Goal: Use online tool/utility: Utilize a website feature to perform a specific function

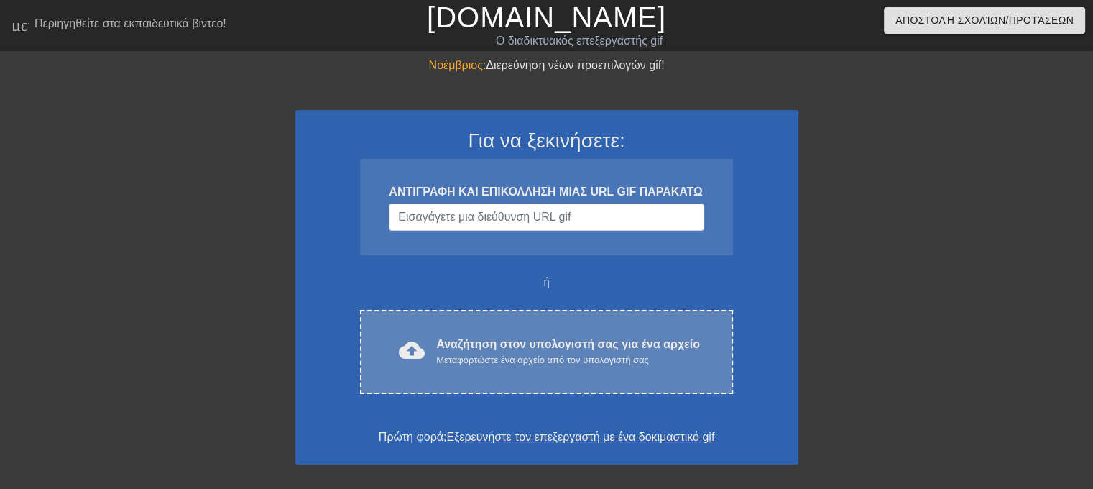
click at [542, 345] on font "Αναζήτηση στον υπολογιστή σας για ένα αρχείο" at bounding box center [568, 344] width 264 height 12
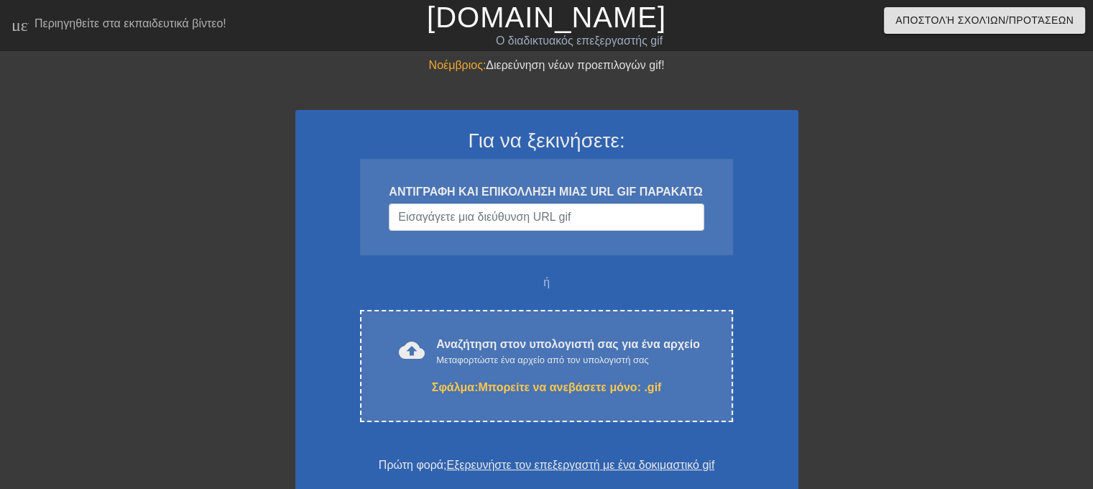
scroll to position [72, 0]
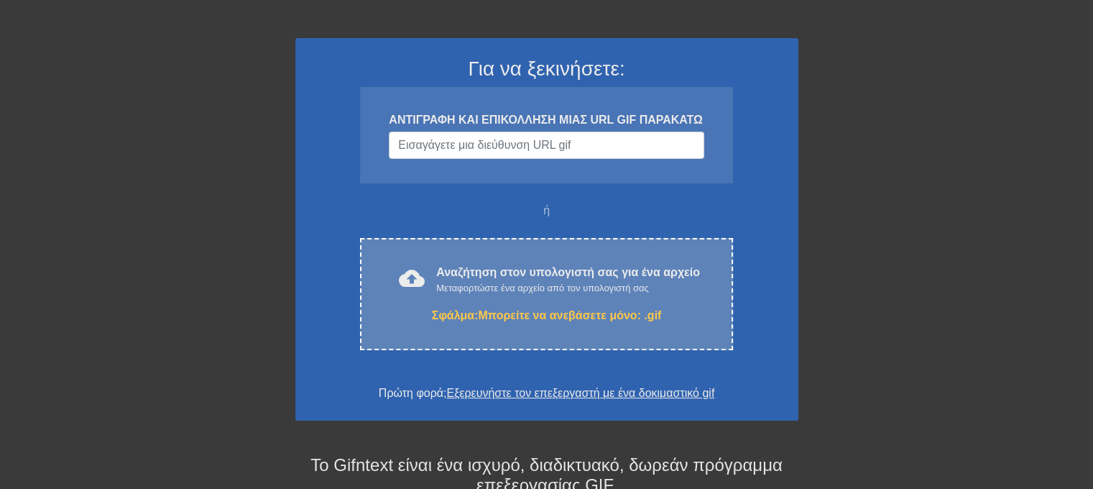
click at [515, 313] on font "Μπορείτε να ανεβάσετε μόνο: .gif" at bounding box center [569, 315] width 183 height 12
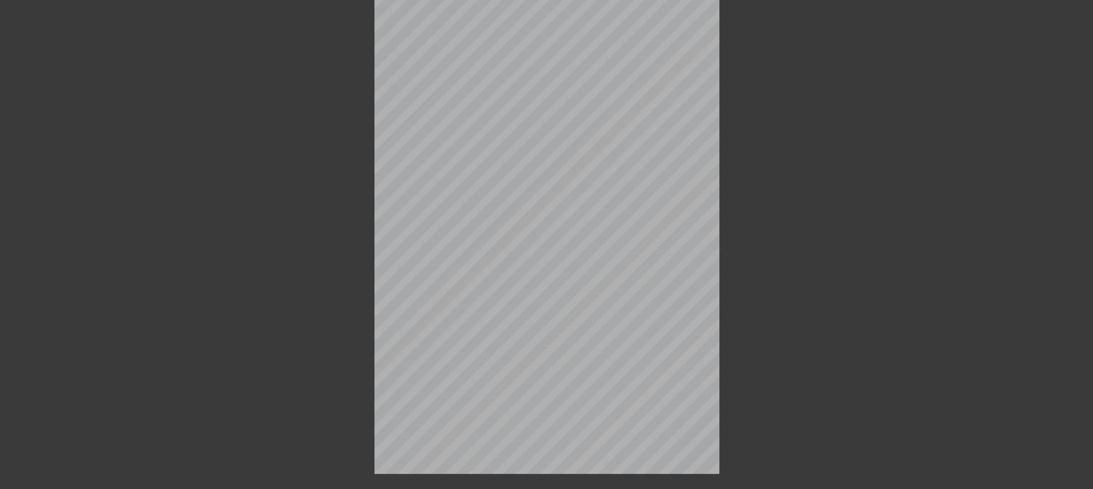
scroll to position [35, 0]
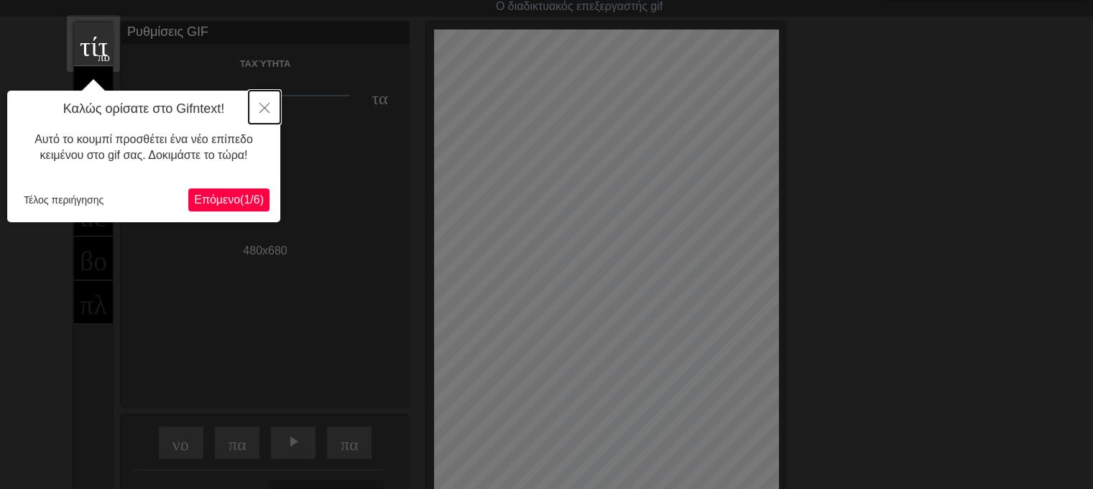
click at [263, 103] on icon "Κοντά" at bounding box center [264, 108] width 10 height 10
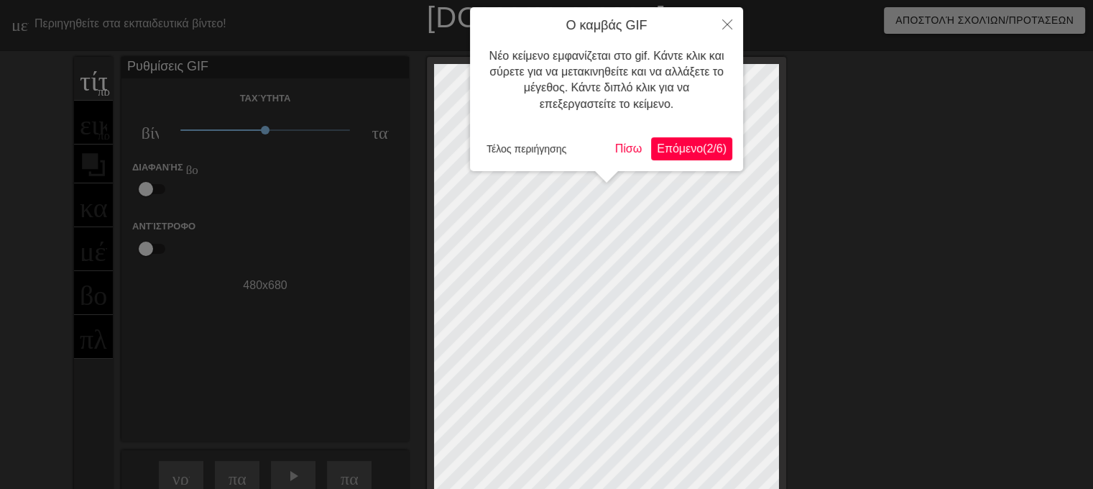
click at [684, 152] on font "Επόμενο" at bounding box center [680, 148] width 46 height 12
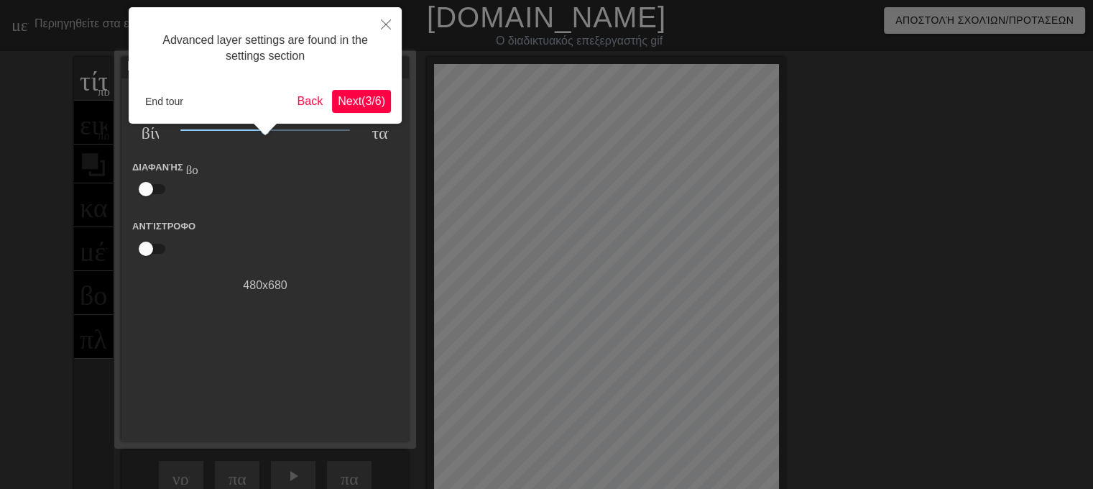
scroll to position [35, 0]
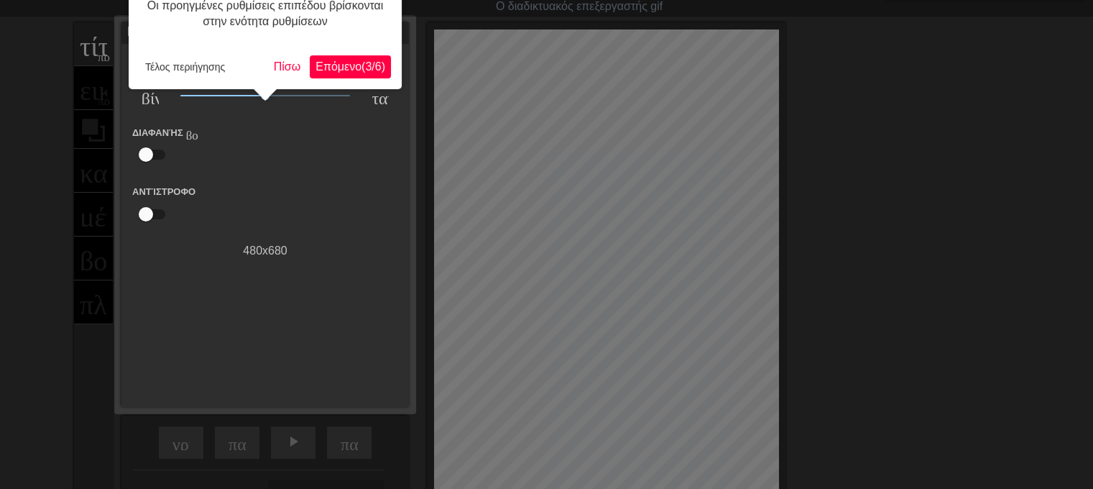
click at [362, 65] on font "(" at bounding box center [364, 66] width 4 height 12
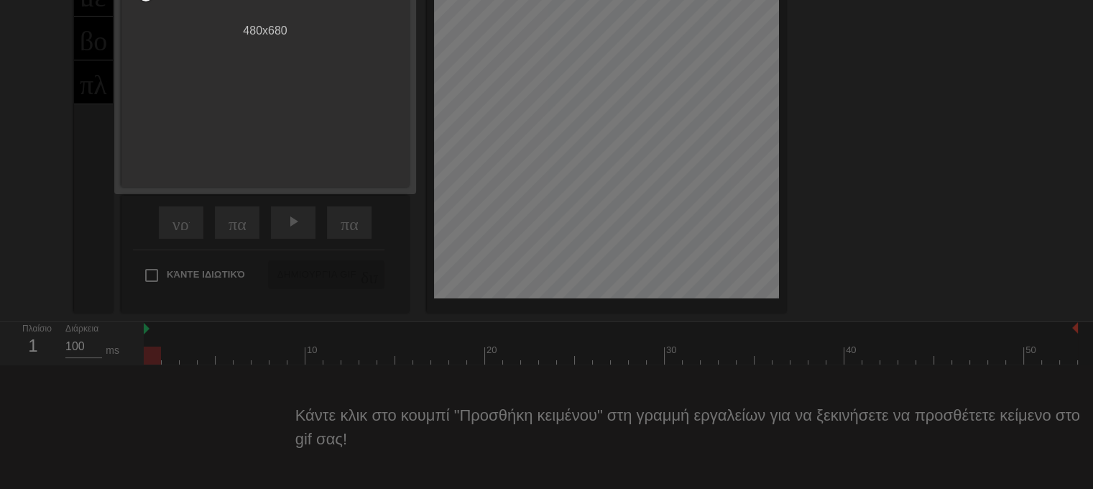
scroll to position [12, 0]
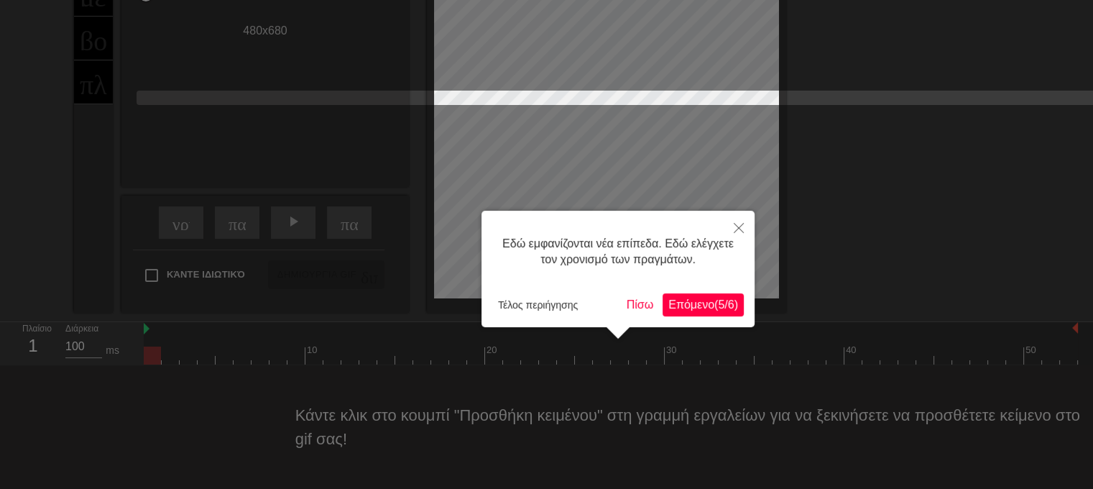
click at [696, 313] on button "Επόμενο ( 5 / 6 )" at bounding box center [703, 304] width 81 height 23
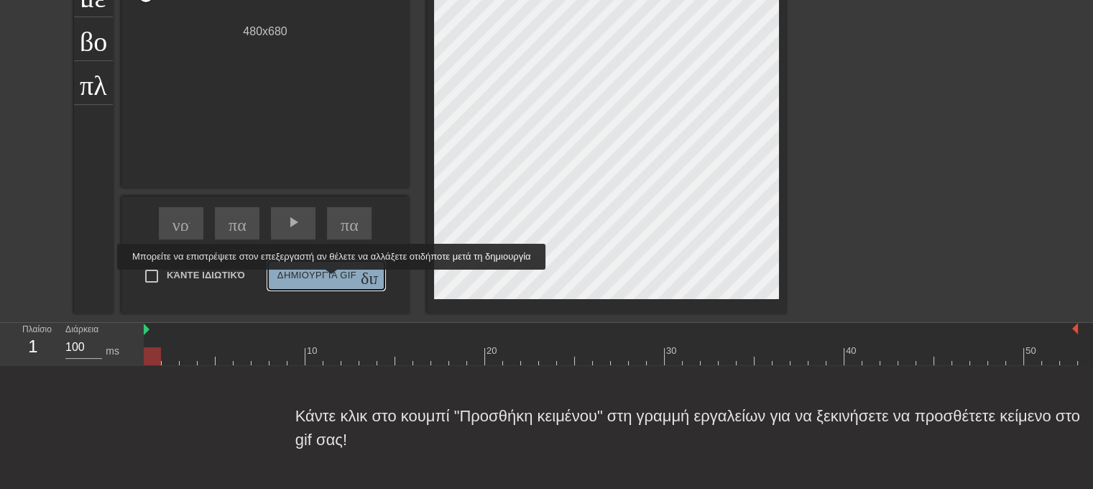
click at [339, 280] on font "Δημιουργία GIF" at bounding box center [316, 275] width 79 height 17
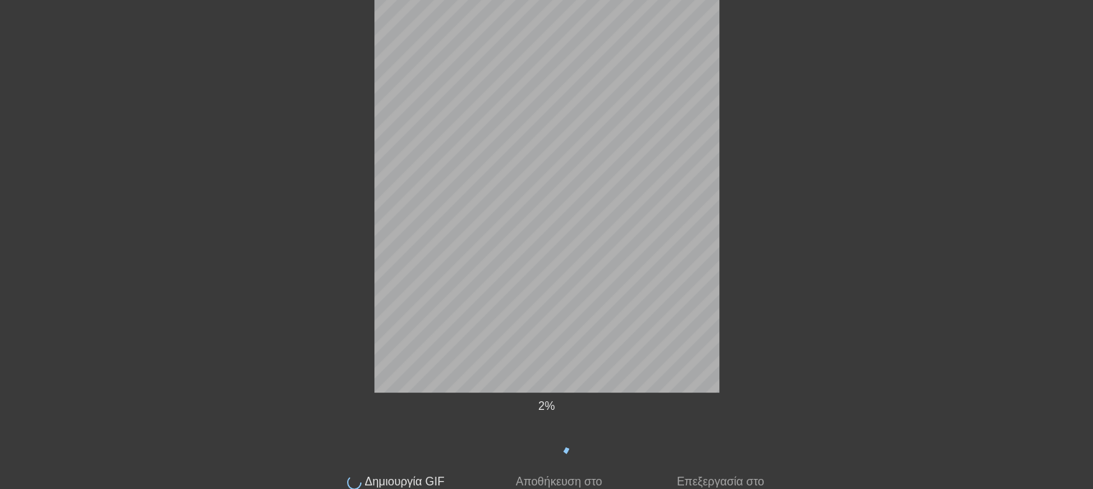
scroll to position [176, 0]
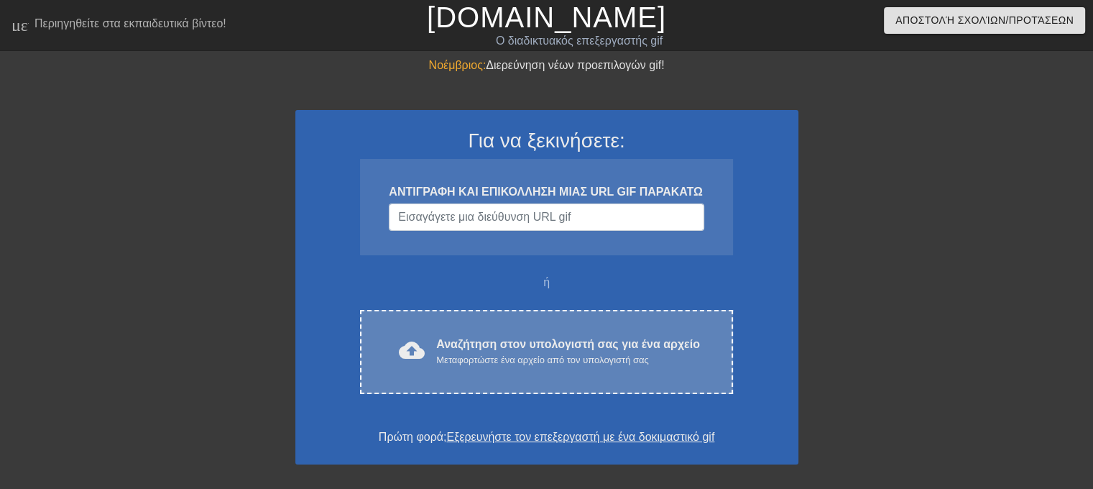
click at [523, 345] on font "Αναζήτηση στον υπολογιστή σας για ένα αρχείο" at bounding box center [568, 344] width 264 height 12
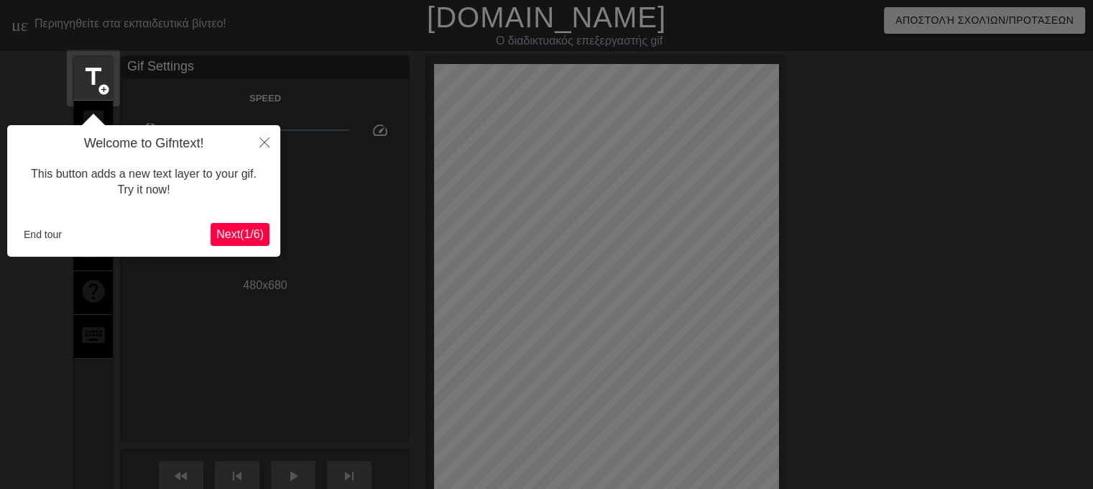
scroll to position [35, 0]
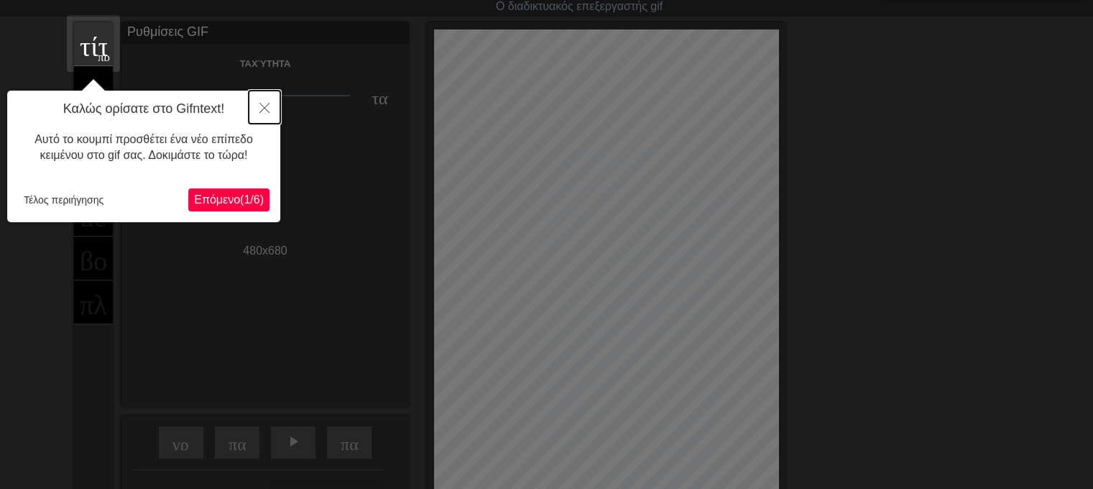
click at [262, 104] on icon "Κοντά" at bounding box center [264, 108] width 10 height 10
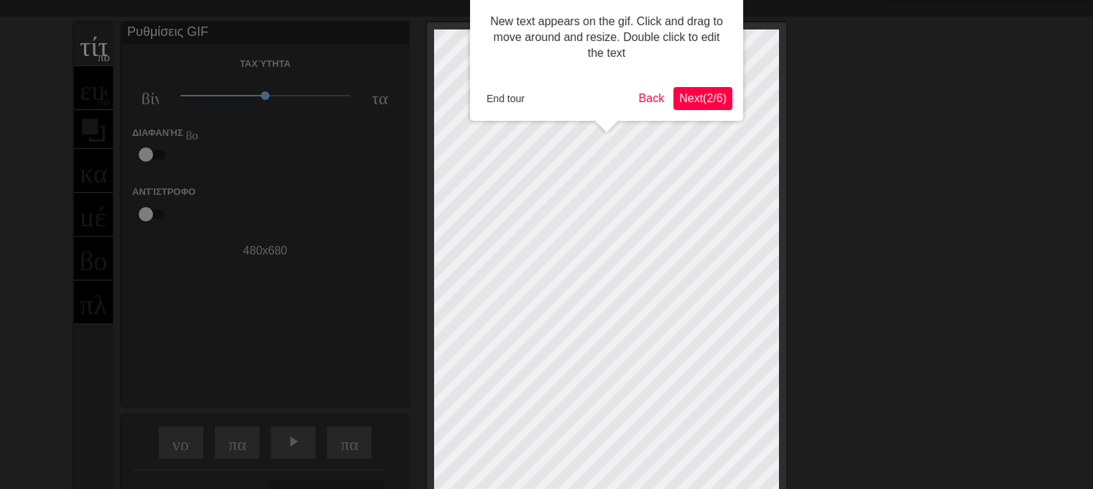
scroll to position [0, 0]
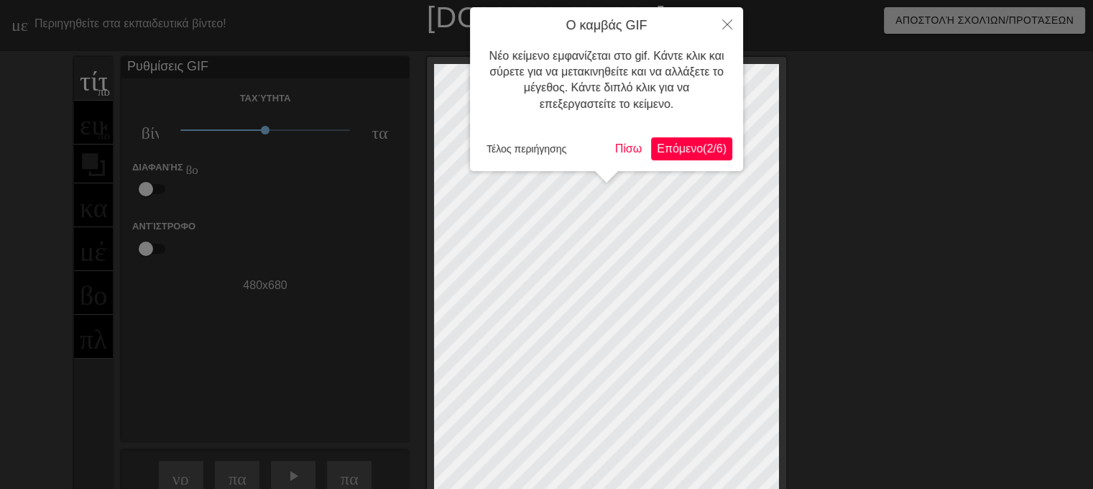
drag, startPoint x: 265, startPoint y: 131, endPoint x: 345, endPoint y: 130, distance: 79.8
click at [345, 130] on div at bounding box center [546, 371] width 1093 height 743
click at [269, 129] on div at bounding box center [546, 371] width 1093 height 743
click at [725, 26] on icon "Κοντά" at bounding box center [727, 24] width 10 height 10
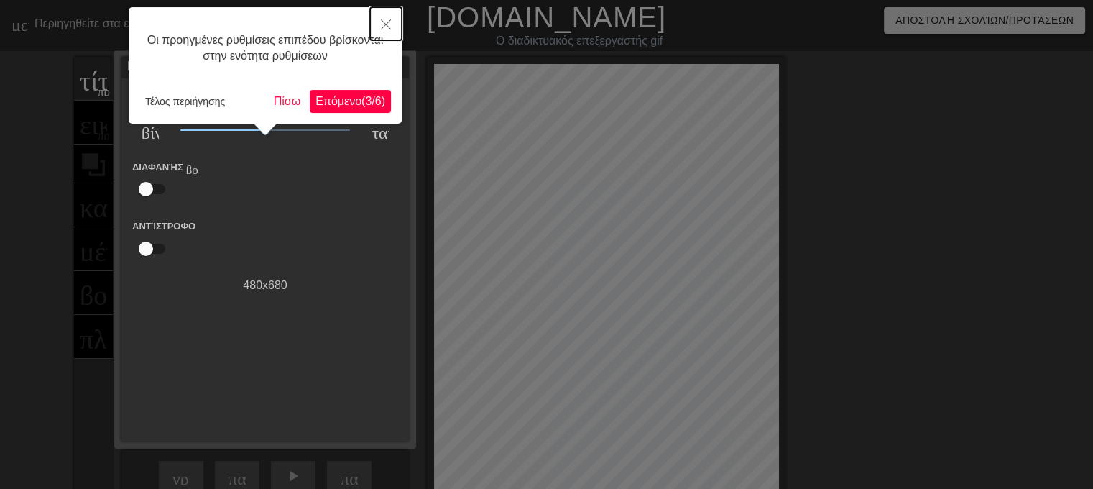
click at [384, 21] on icon "Κοντά" at bounding box center [386, 24] width 10 height 10
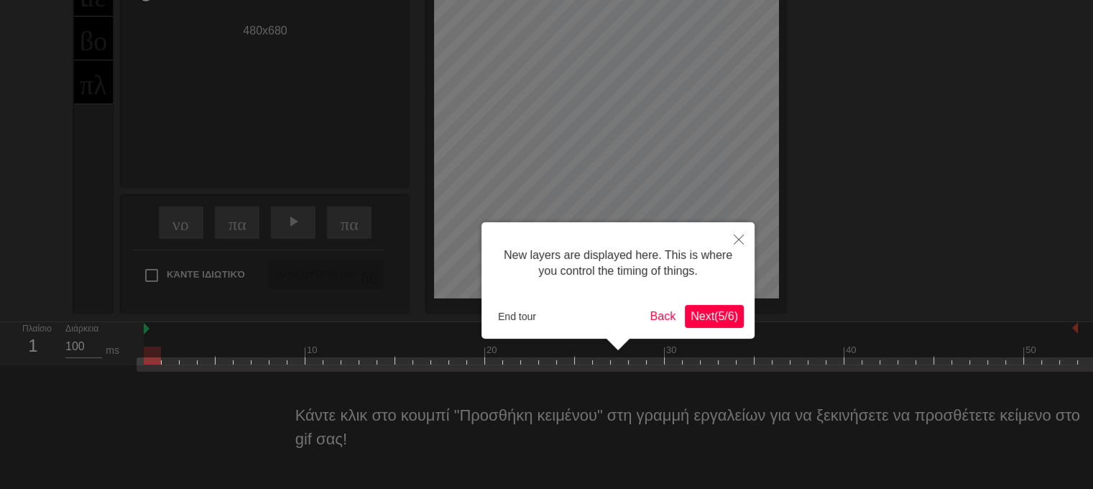
scroll to position [12, 0]
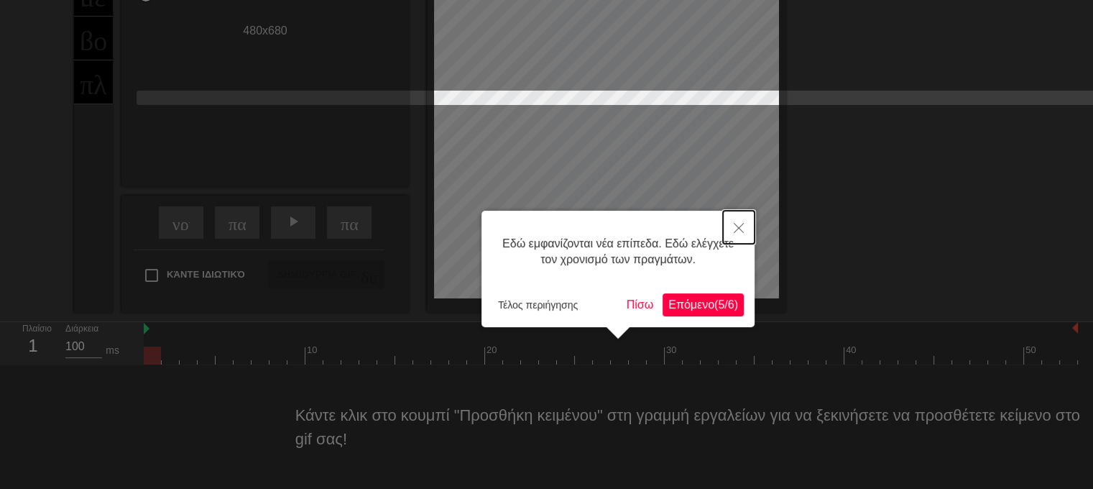
click at [735, 226] on icon "Κοντά" at bounding box center [739, 228] width 10 height 10
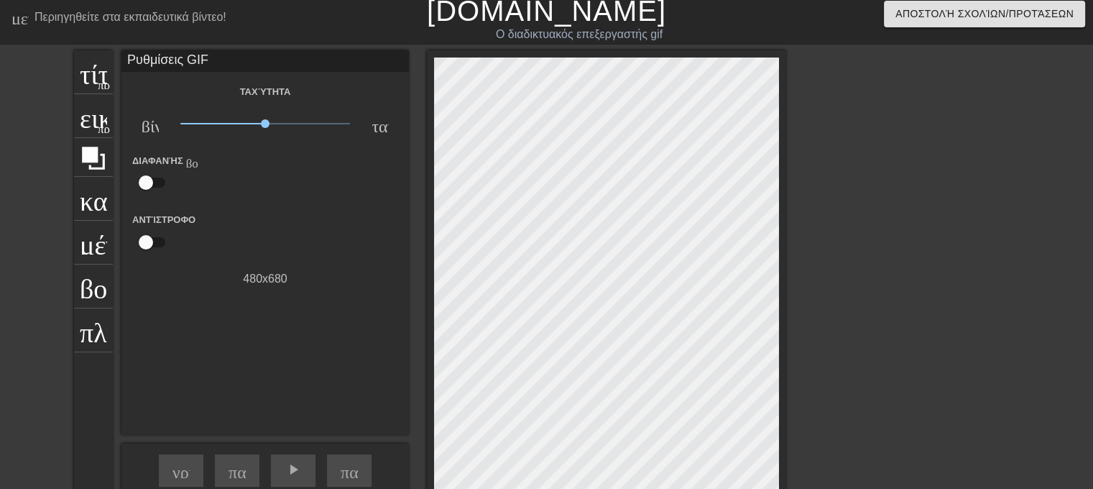
scroll to position [0, 0]
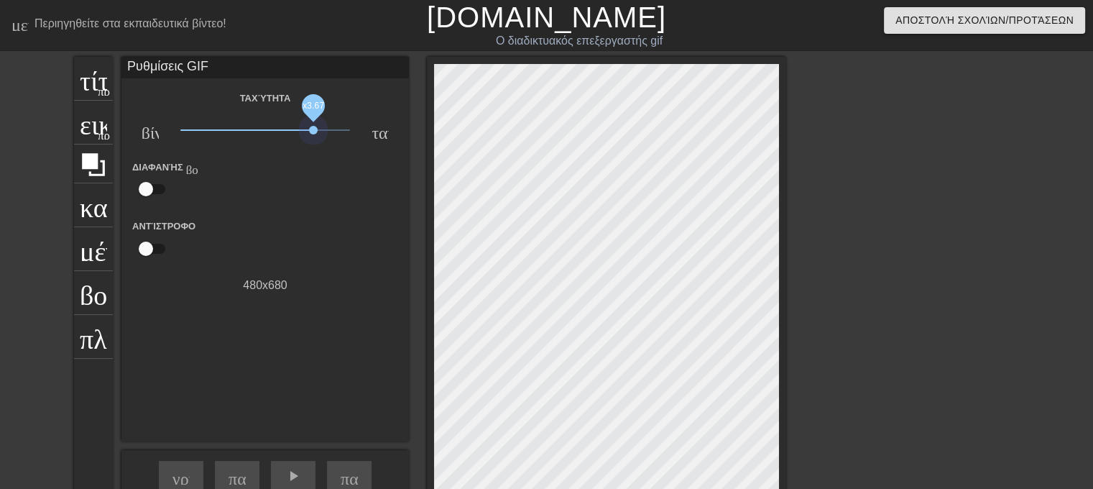
drag, startPoint x: 265, startPoint y: 127, endPoint x: 313, endPoint y: 134, distance: 49.4
click at [313, 134] on span "x3.67" at bounding box center [265, 129] width 170 height 17
click at [147, 190] on input "checkbox" at bounding box center [146, 188] width 82 height 27
checkbox input "true"
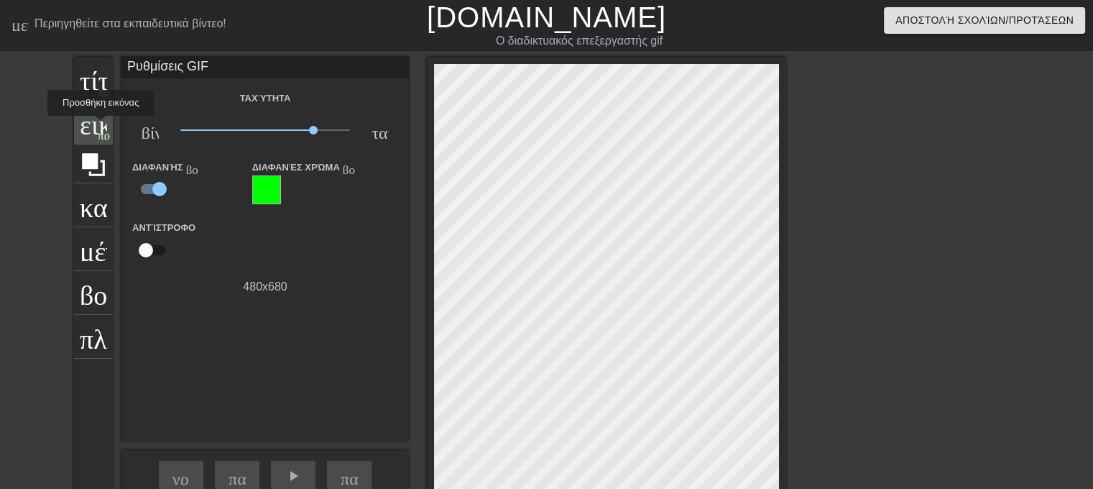
click at [102, 127] on font "προσθήκη_κύκλου" at bounding box center [147, 133] width 98 height 12
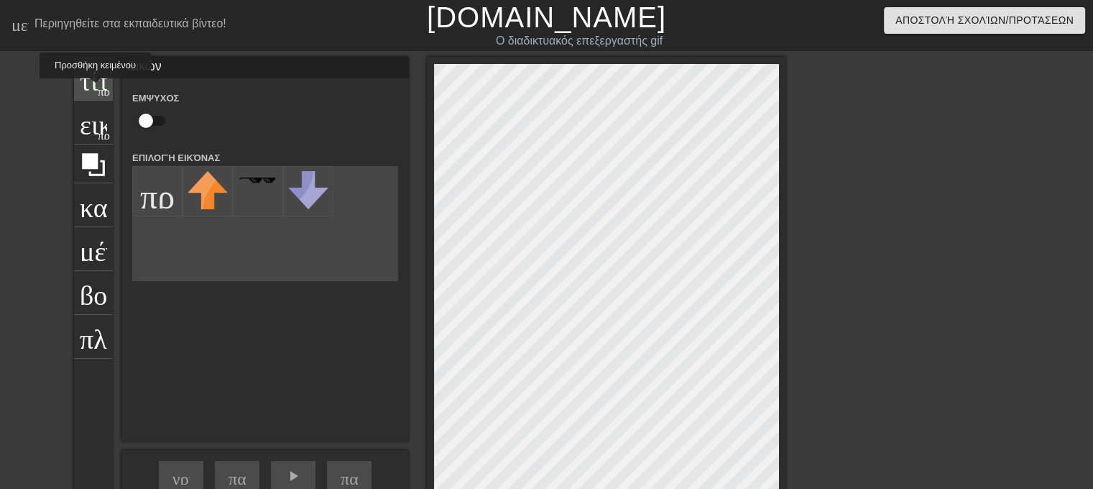
click at [96, 88] on font "τίτλος" at bounding box center [113, 76] width 67 height 27
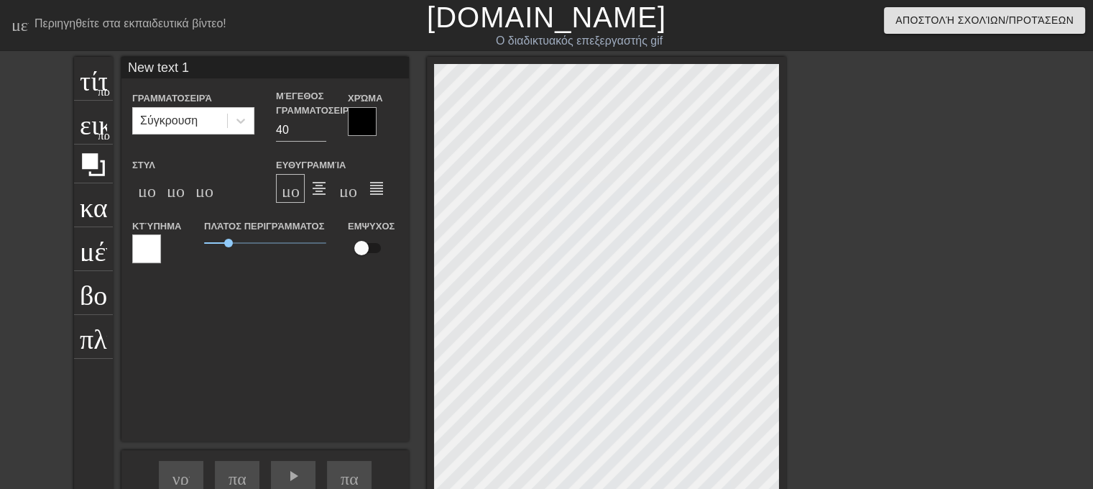
click at [363, 124] on div at bounding box center [362, 121] width 29 height 29
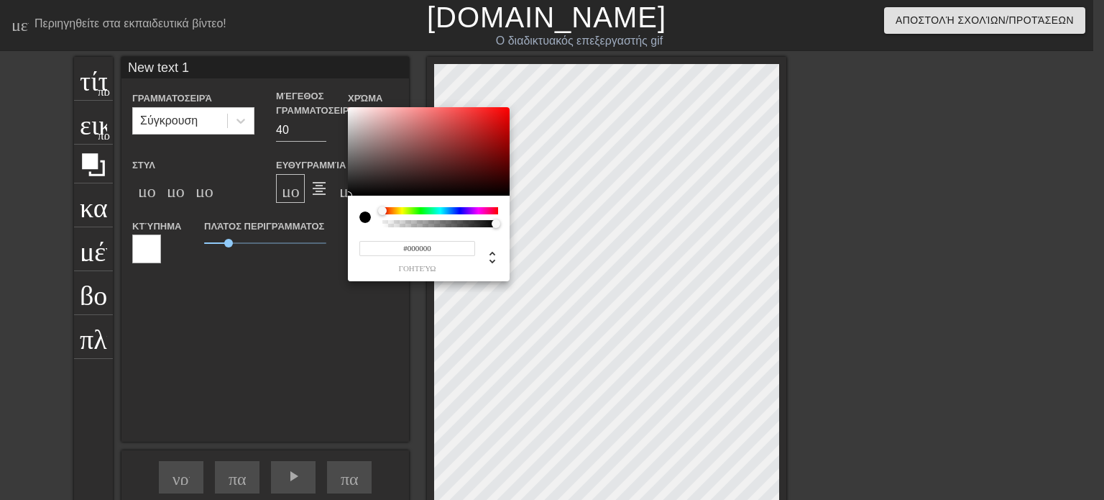
click at [382, 212] on div at bounding box center [382, 210] width 9 height 9
click at [350, 117] on div at bounding box center [429, 151] width 162 height 89
click at [380, 210] on div at bounding box center [382, 210] width 9 height 9
type input "#F2EEEE"
click at [351, 111] on div at bounding box center [350, 111] width 9 height 9
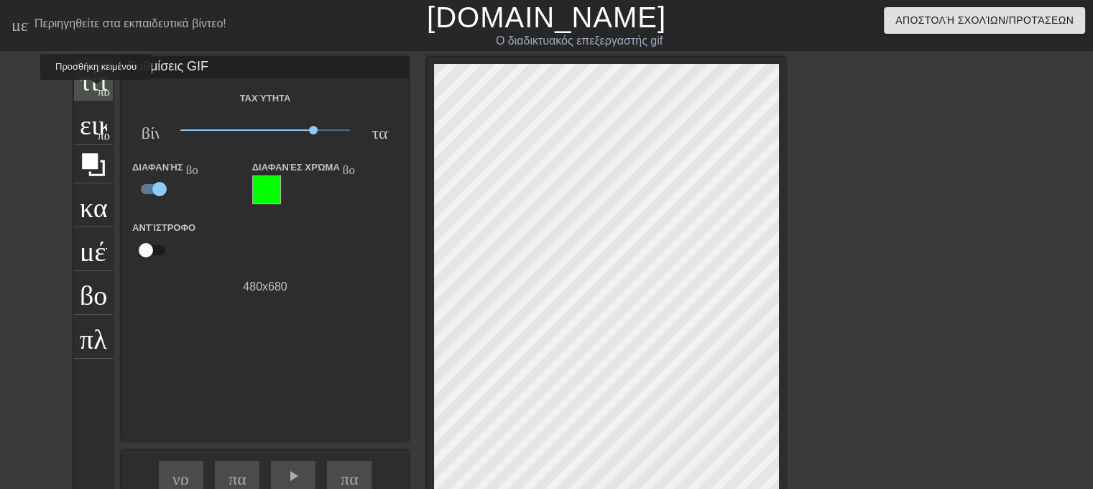
click at [98, 90] on font "προσθήκη_κύκλου" at bounding box center [147, 89] width 98 height 12
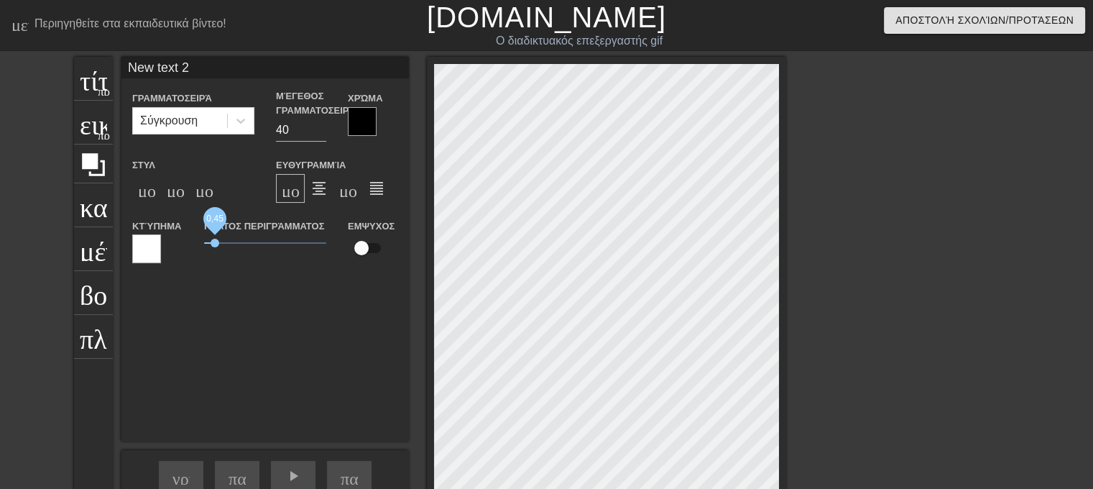
drag, startPoint x: 229, startPoint y: 240, endPoint x: 216, endPoint y: 241, distance: 13.0
click at [216, 241] on span "0,45" at bounding box center [215, 243] width 9 height 9
click at [92, 206] on font "καλλιέργεια" at bounding box center [146, 203] width 132 height 27
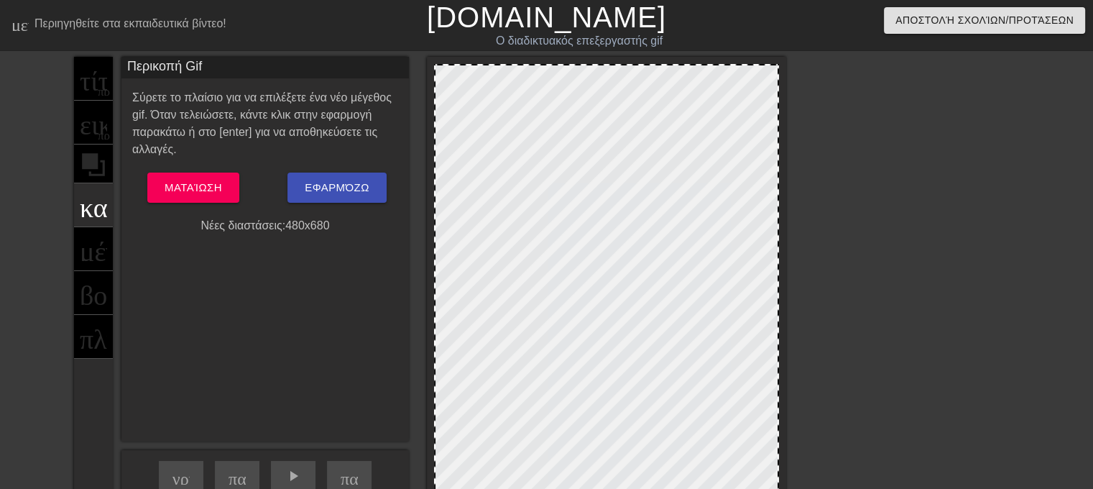
click at [91, 244] on div "τίτλος προσθήκη_κύκλου εικών προσθήκη_κύκλου καλλιέργεια μέγεθος_φωτογραφίας_επ…" at bounding box center [93, 312] width 39 height 510
click at [204, 188] on font "Ματαίωση" at bounding box center [194, 187] width 58 height 12
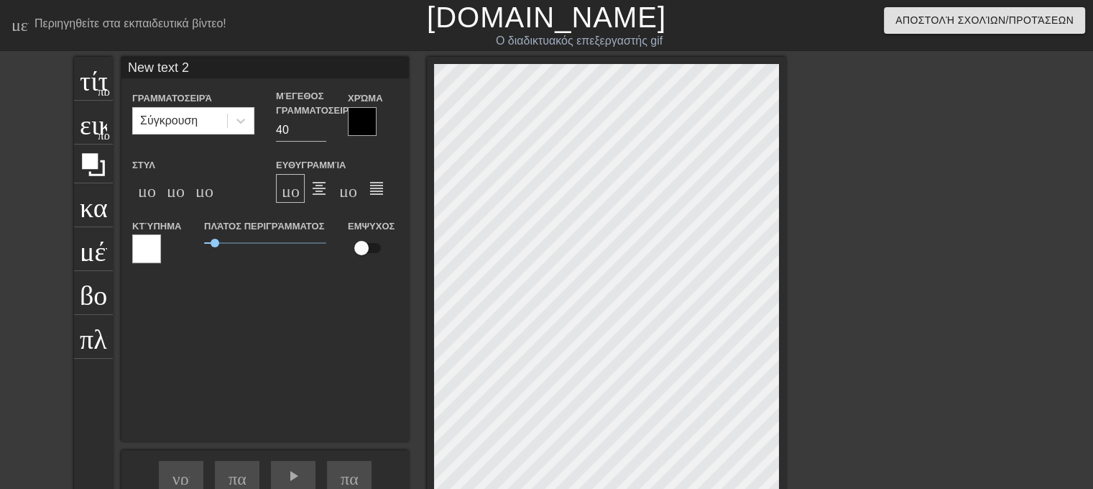
click at [201, 71] on input "New text 2" at bounding box center [265, 68] width 288 height 22
type input "N"
type input "μαγδα"
click at [360, 124] on div at bounding box center [362, 121] width 29 height 29
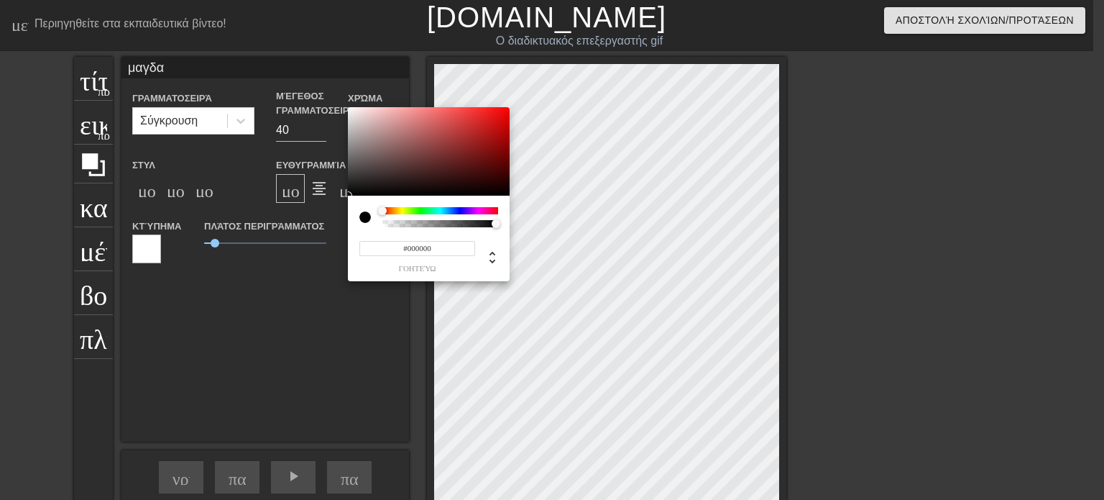
click at [375, 209] on div at bounding box center [428, 217] width 139 height 20
type input "#FAF6F6"
click at [351, 109] on div at bounding box center [429, 151] width 162 height 89
click at [382, 211] on div at bounding box center [382, 210] width 9 height 9
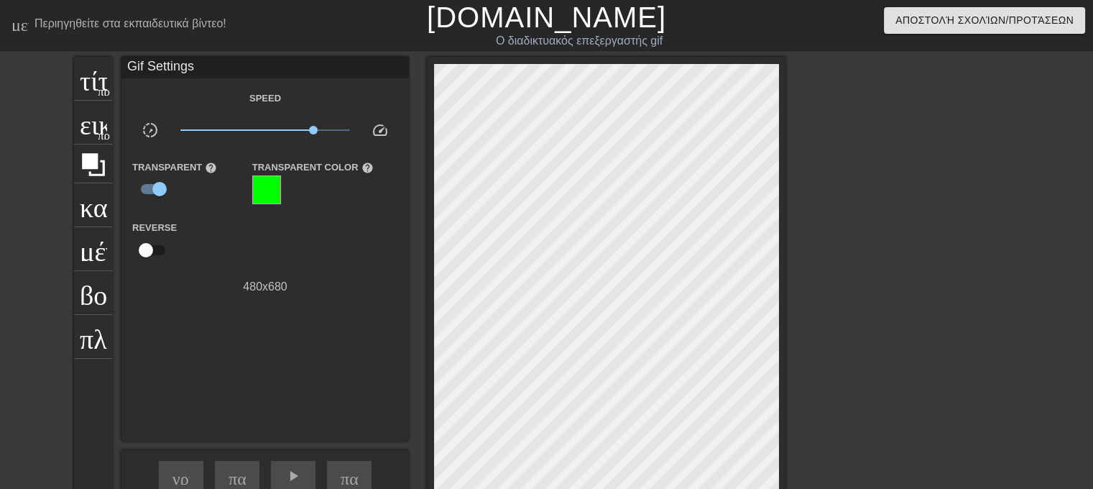
click at [265, 188] on div at bounding box center [266, 189] width 29 height 29
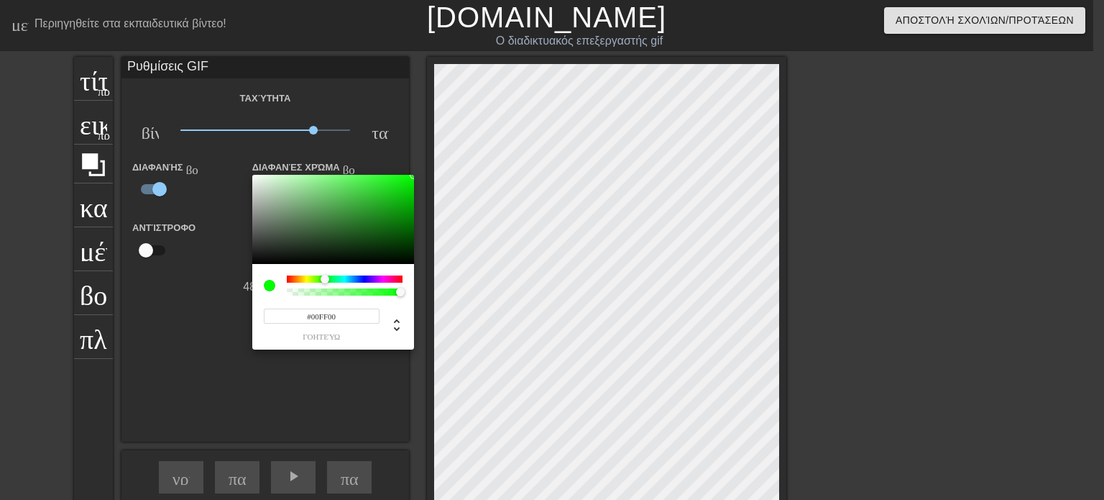
type input "#FFF100"
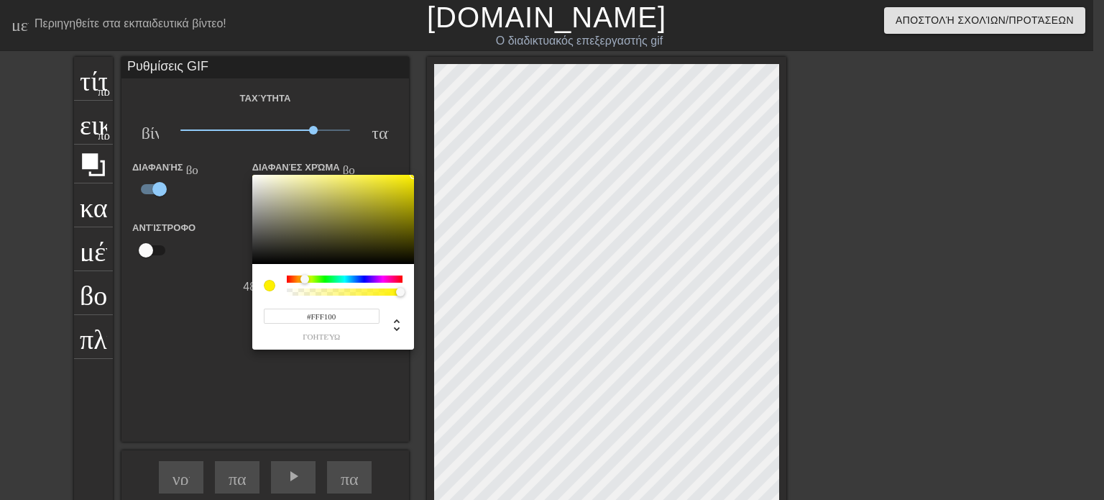
click at [305, 278] on div at bounding box center [345, 278] width 116 height 7
click at [191, 254] on div at bounding box center [552, 250] width 1104 height 500
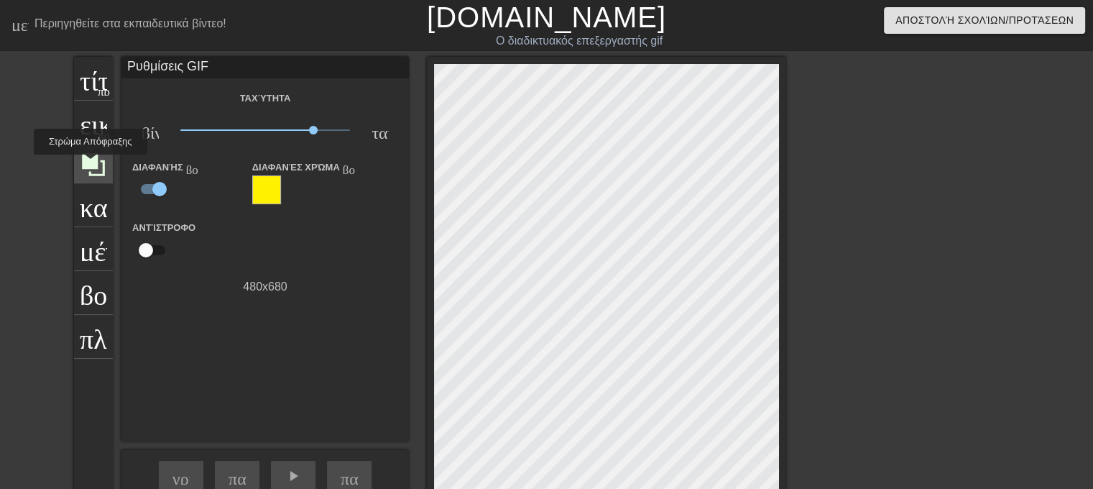
click at [91, 165] on icon at bounding box center [93, 164] width 23 height 23
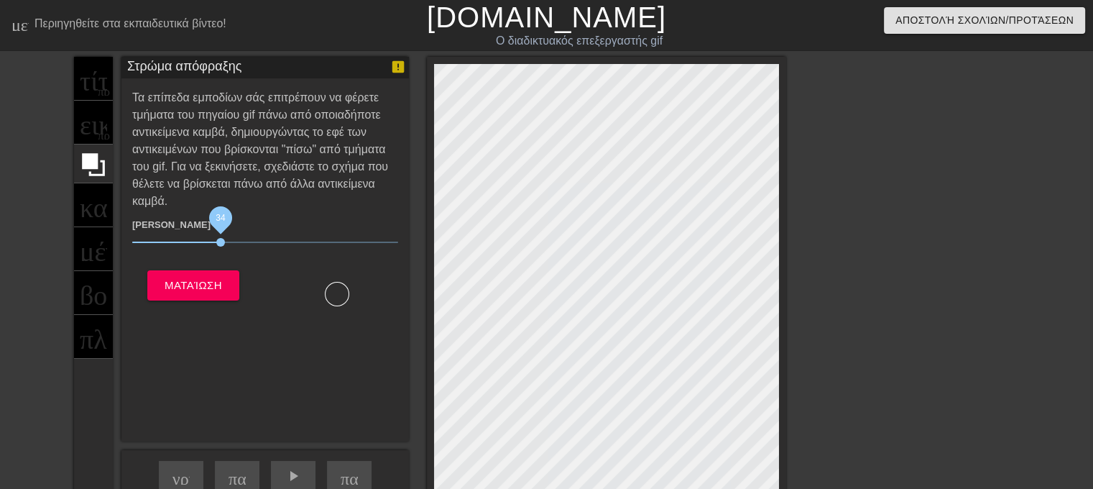
drag, startPoint x: 208, startPoint y: 240, endPoint x: 221, endPoint y: 240, distance: 12.9
click at [221, 240] on span "34" at bounding box center [220, 242] width 9 height 9
click at [93, 124] on div "τίτλος προσθήκη_κύκλου εικών προσθήκη_κύκλου καλλιέργεια μέγεθος_φωτογραφίας_επ…" at bounding box center [93, 312] width 39 height 510
click at [93, 80] on div "τίτλος προσθήκη_κύκλου εικών προσθήκη_κύκλου καλλιέργεια μέγεθος_φωτογραφίας_επ…" at bounding box center [93, 312] width 39 height 510
click at [193, 284] on font "Ματαίωση" at bounding box center [194, 285] width 58 height 12
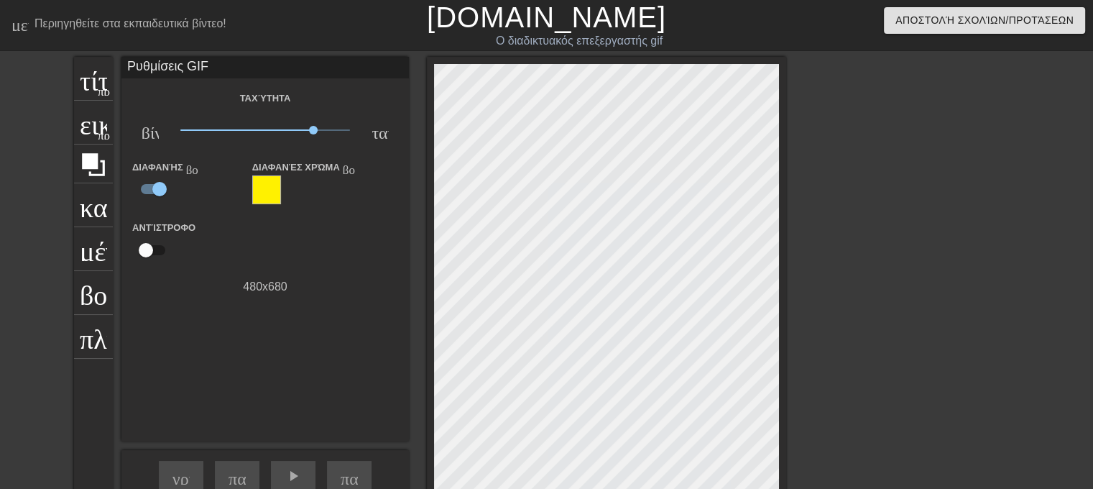
click at [262, 187] on div at bounding box center [266, 189] width 29 height 29
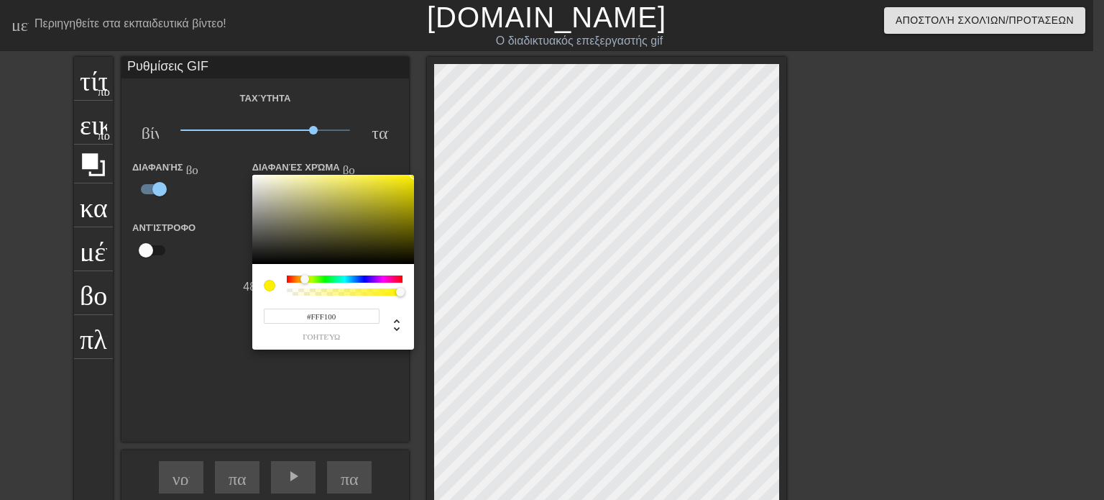
type input "#565654"
click at [255, 234] on div at bounding box center [333, 219] width 162 height 89
click at [193, 323] on div at bounding box center [552, 250] width 1104 height 500
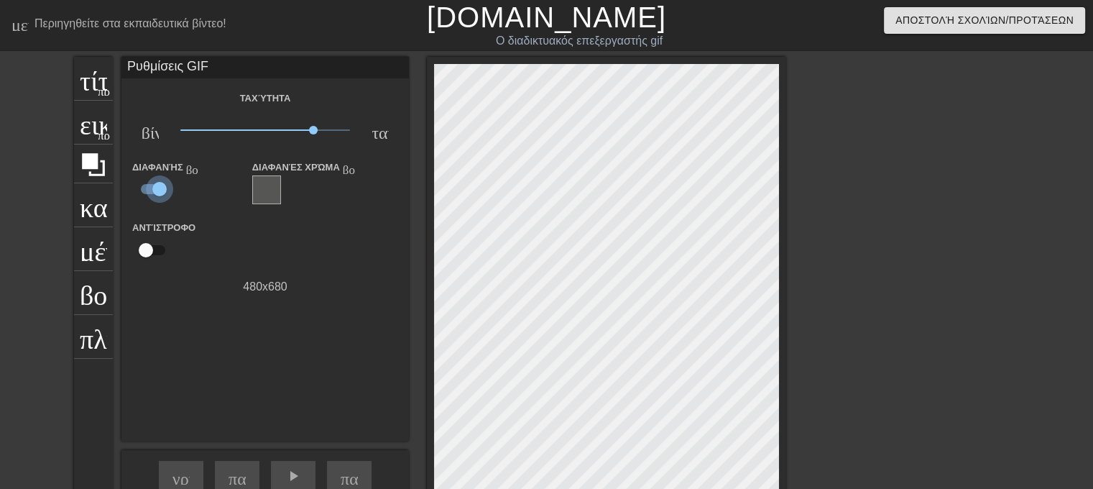
drag, startPoint x: 162, startPoint y: 188, endPoint x: 139, endPoint y: 186, distance: 23.1
click at [139, 186] on input "checkbox" at bounding box center [160, 188] width 82 height 27
click at [155, 184] on input "checkbox" at bounding box center [146, 188] width 82 height 27
checkbox input "true"
click at [146, 249] on input "checkbox" at bounding box center [146, 249] width 82 height 27
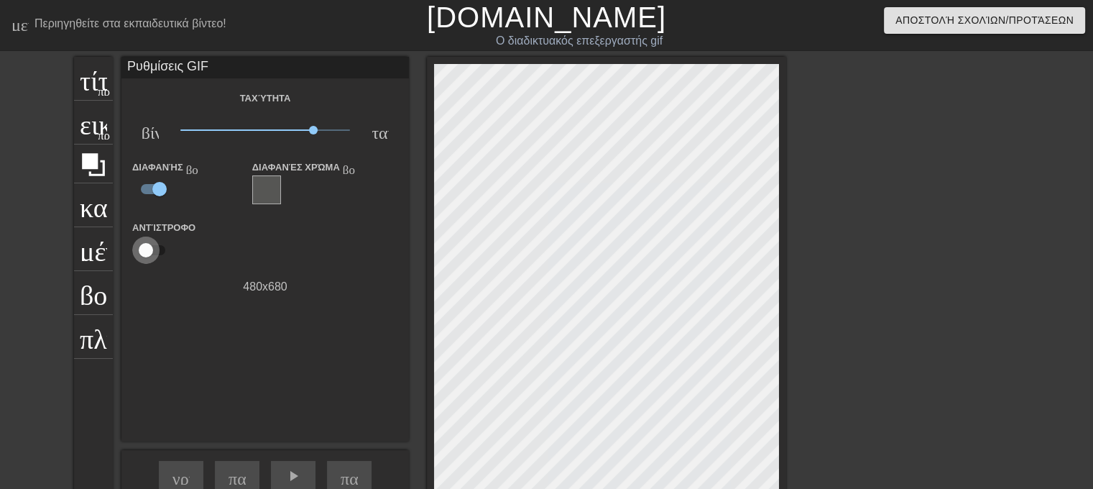
checkbox input "true"
click at [101, 213] on font "καλλιέργεια" at bounding box center [146, 203] width 132 height 27
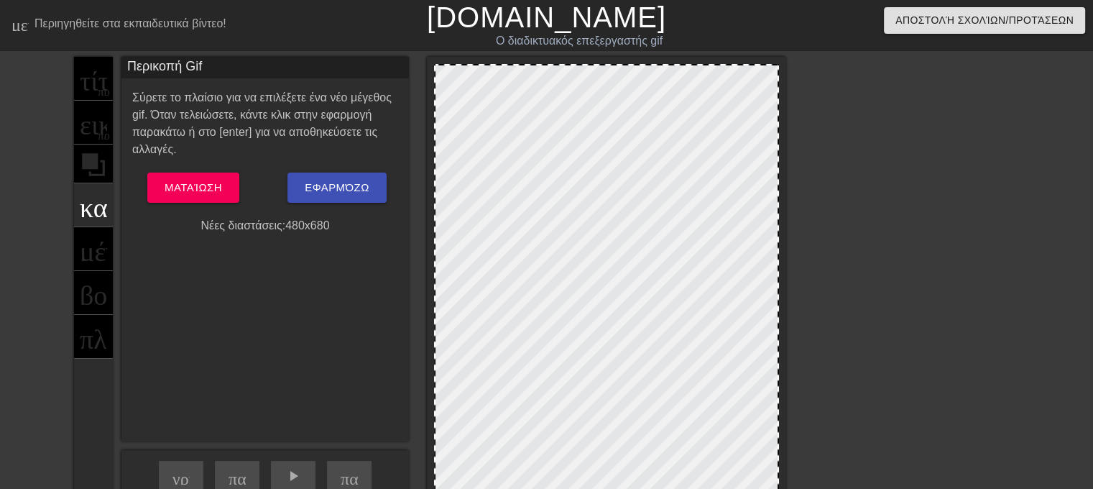
click at [95, 249] on div "τίτλος προσθήκη_κύκλου εικών προσθήκη_κύκλου καλλιέργεια μέγεθος_φωτογραφίας_επ…" at bounding box center [93, 312] width 39 height 510
click at [323, 190] on font "Εφαρμόζω" at bounding box center [337, 187] width 64 height 12
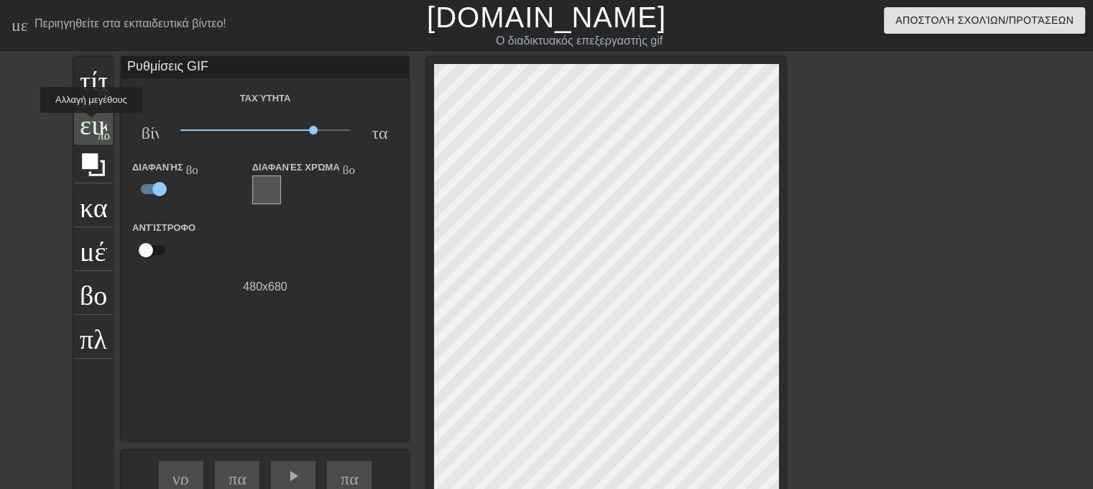
click at [92, 123] on font "εικών" at bounding box center [111, 120] width 63 height 27
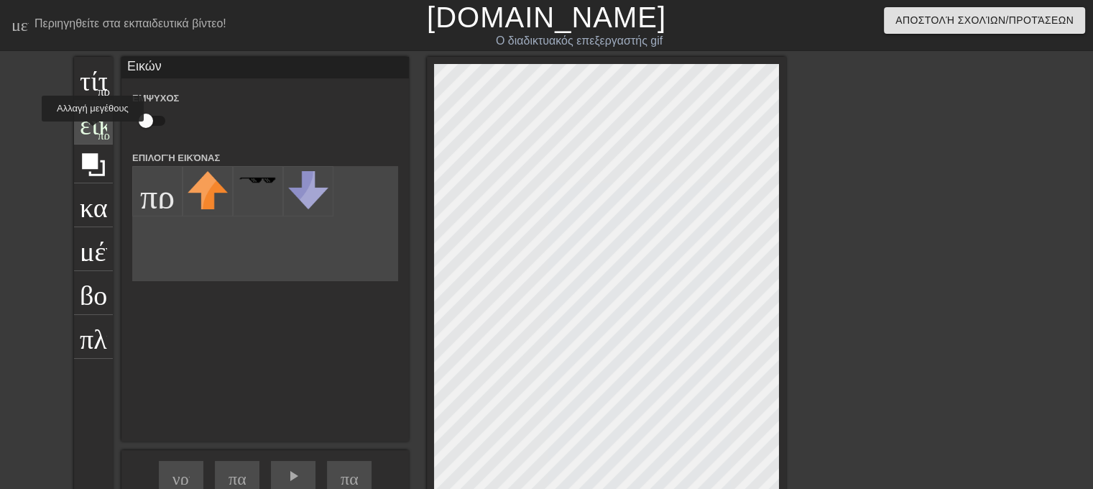
click at [93, 132] on font "εικών" at bounding box center [111, 120] width 63 height 27
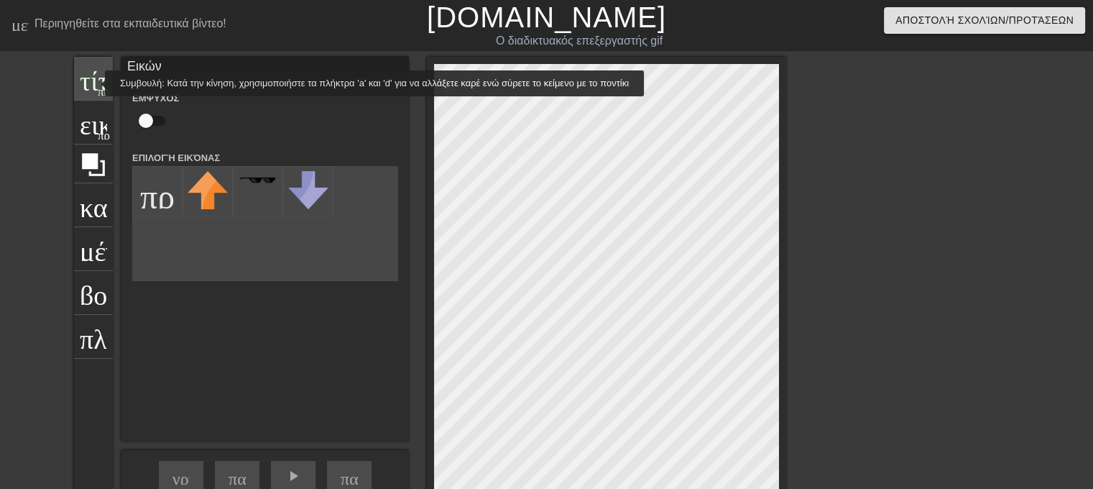
click at [96, 83] on font "τίτλος" at bounding box center [113, 76] width 67 height 27
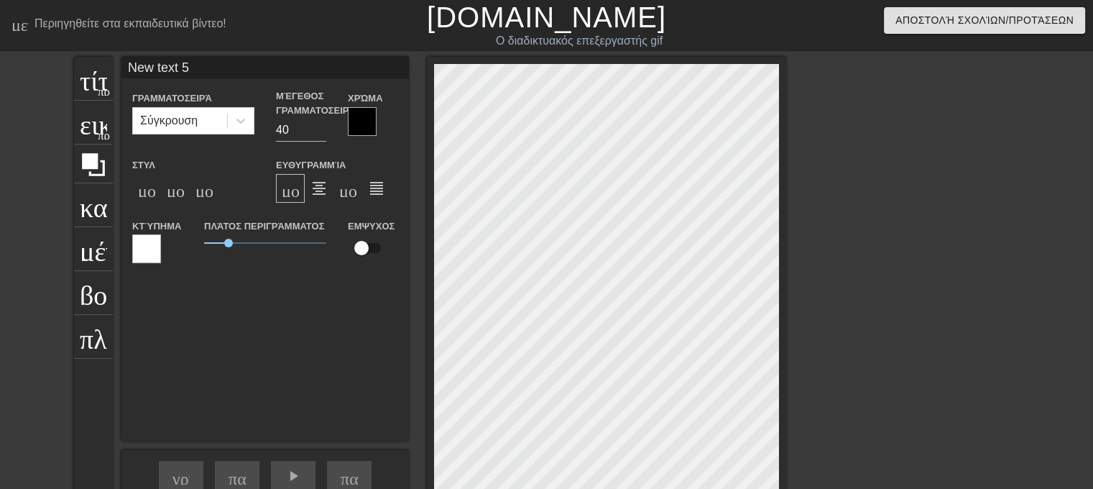
click at [203, 65] on input "New text 5" at bounding box center [265, 68] width 288 height 22
type input "N"
type input "μαφδα"
click at [262, 300] on div "μαφδα Γραμματοσειρά Σύγκρουση Μέγεθος γραμματοσειράς 40 Χρώμα Στυλ μορφή_έντονη…" at bounding box center [265, 249] width 288 height 385
